Goal: Task Accomplishment & Management: Use online tool/utility

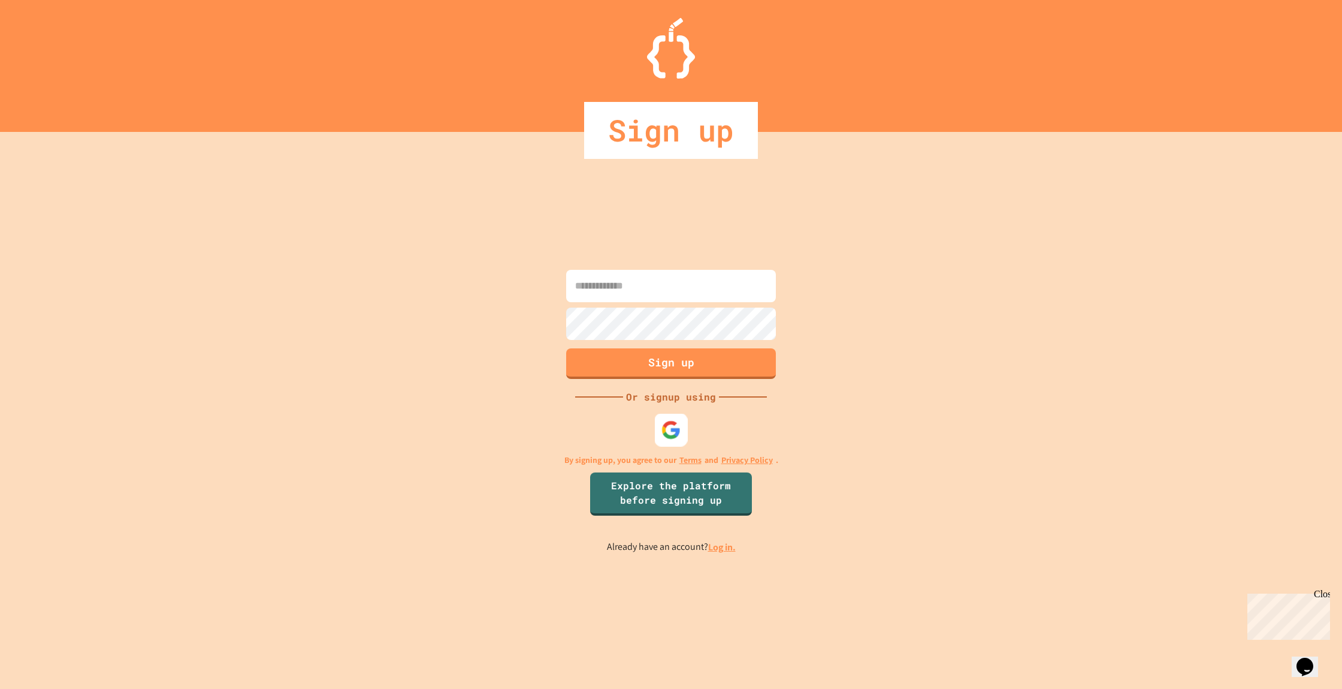
click at [679, 434] on img at bounding box center [672, 429] width 20 height 20
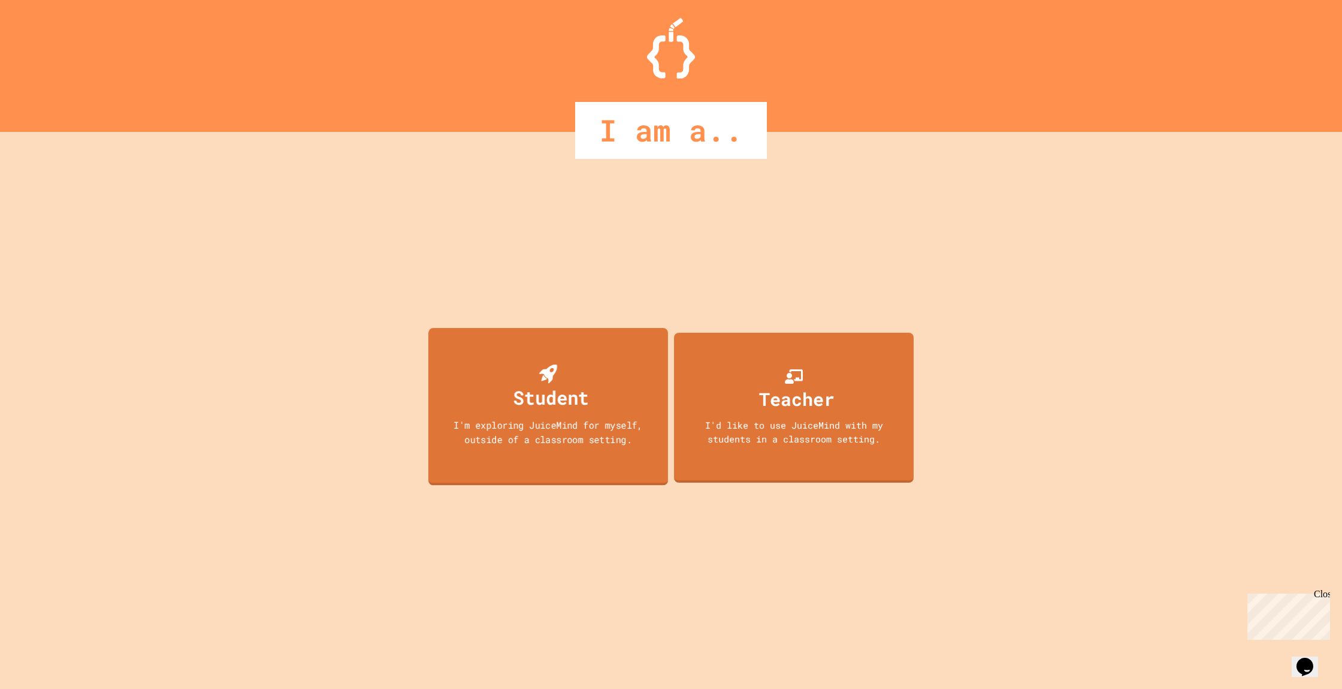
click at [615, 400] on div "Student I'm exploring JuiceMind for myself, outside of a classroom setting." at bounding box center [548, 406] width 240 height 158
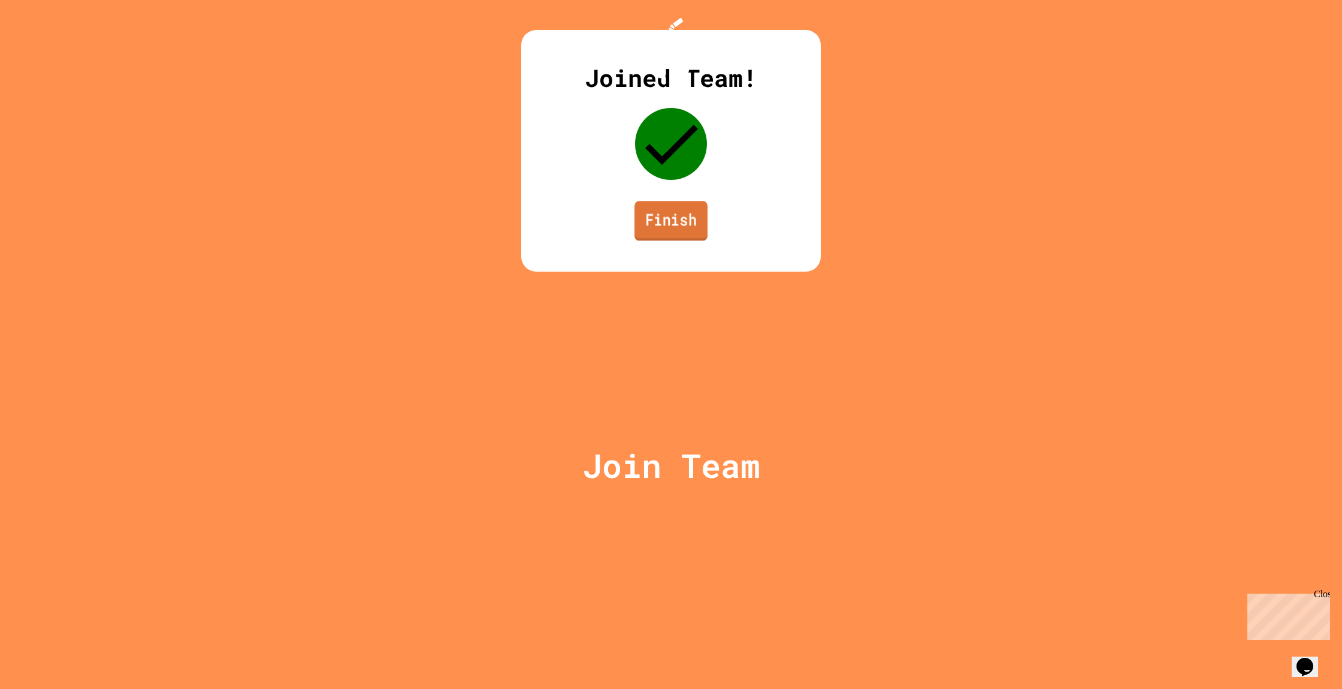
click at [680, 240] on link "Finish" at bounding box center [671, 221] width 73 height 40
